Goal: Task Accomplishment & Management: Manage account settings

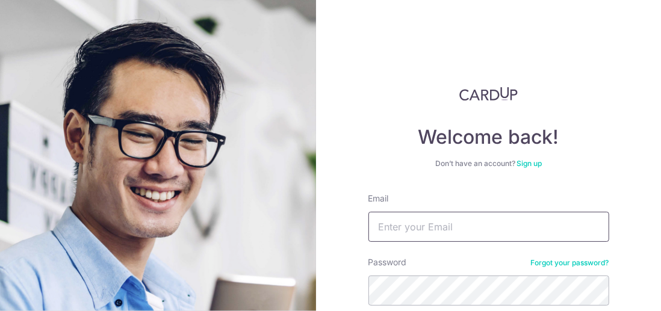
click at [396, 226] on input "Email" at bounding box center [488, 227] width 241 height 30
type input "[PERSON_NAME][EMAIL_ADDRESS][DOMAIN_NAME]"
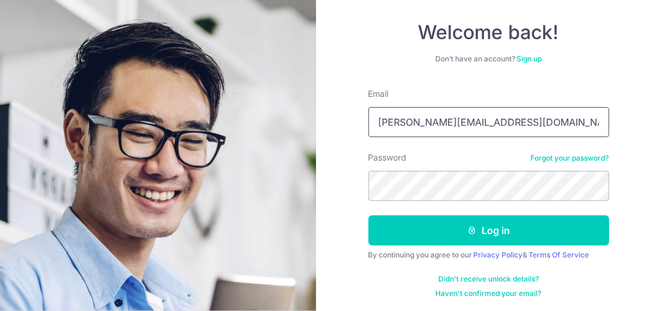
scroll to position [106, 0]
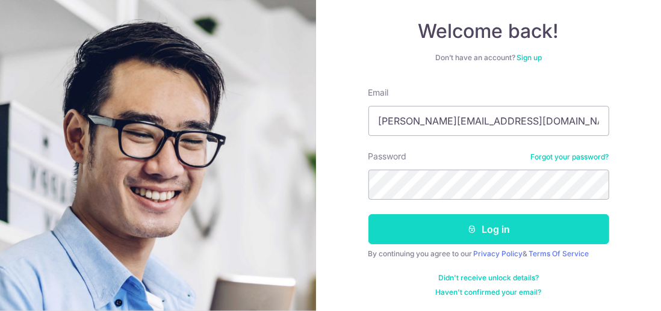
click at [496, 229] on button "Log in" at bounding box center [488, 229] width 241 height 30
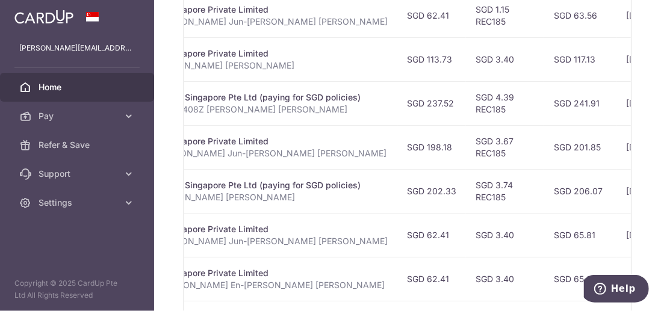
scroll to position [675, 0]
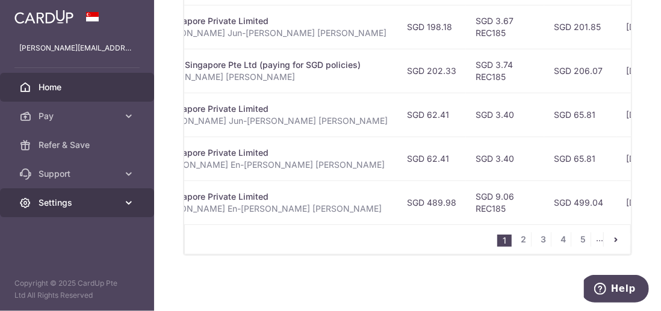
click at [134, 205] on icon at bounding box center [129, 203] width 12 height 12
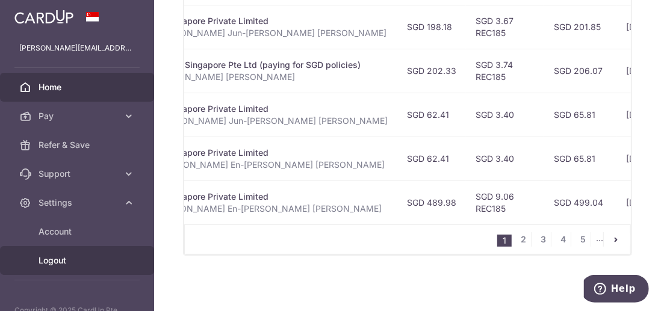
click at [75, 265] on span "Logout" at bounding box center [78, 261] width 79 height 12
